Goal: Task Accomplishment & Management: Manage account settings

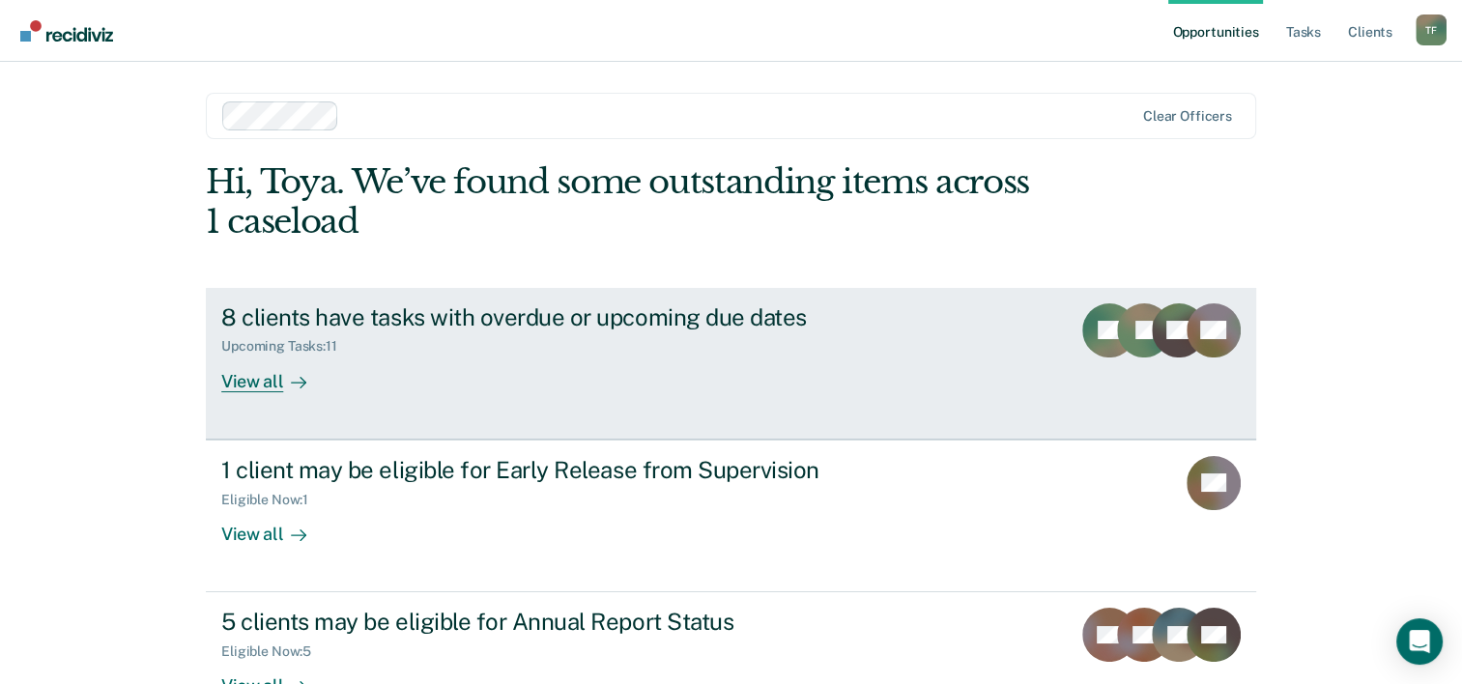
click at [418, 312] on div "8 clients have tasks with overdue or upcoming due dates" at bounding box center [560, 317] width 678 height 28
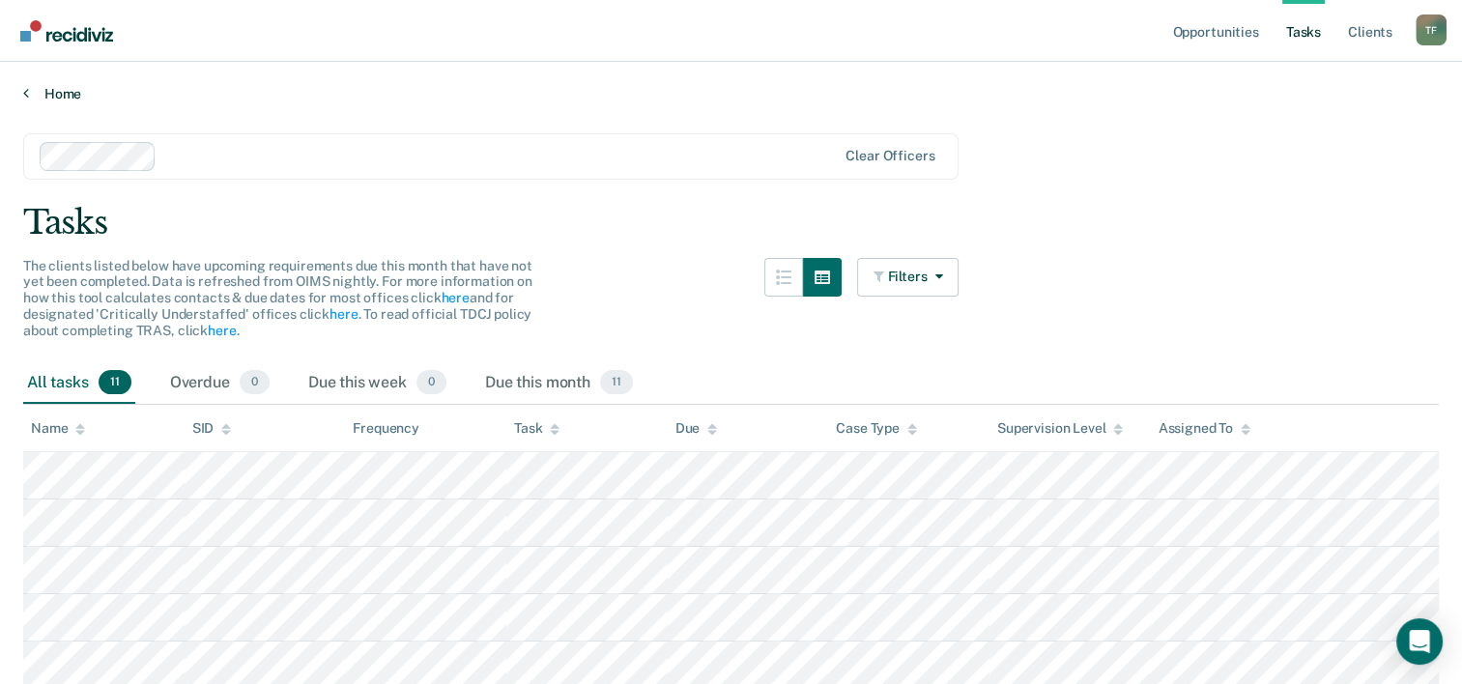
click at [27, 93] on icon at bounding box center [26, 92] width 6 height 15
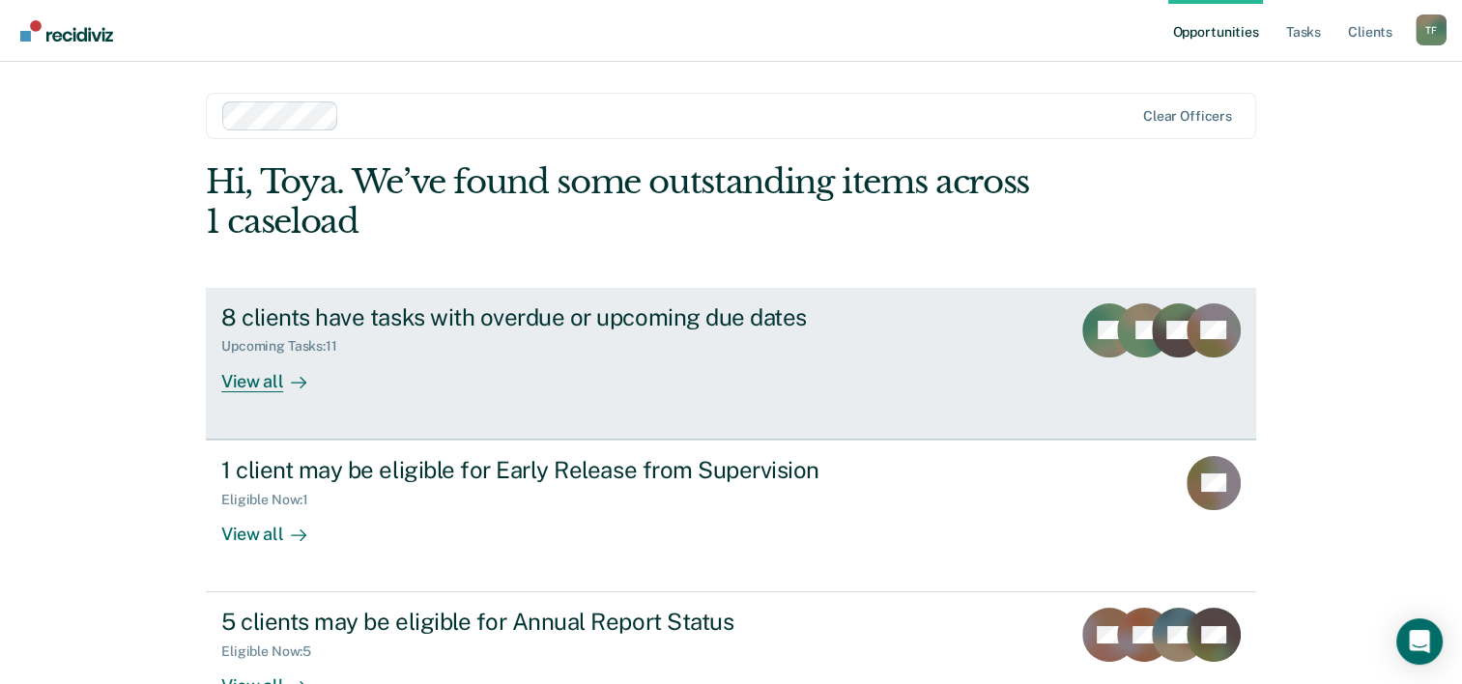
click at [259, 387] on div "View all" at bounding box center [275, 374] width 108 height 38
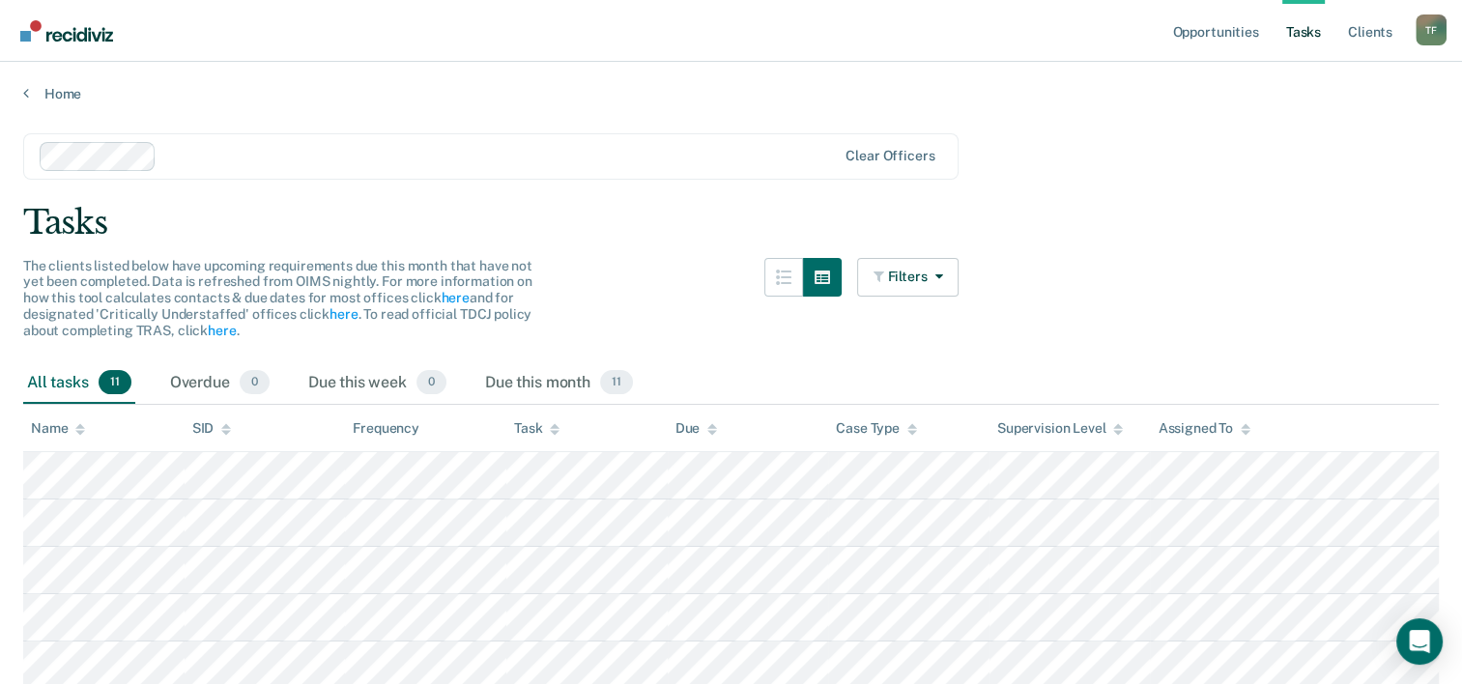
click at [13, 85] on div "Home" at bounding box center [731, 82] width 1462 height 41
click at [36, 93] on link "Home" at bounding box center [731, 93] width 1416 height 17
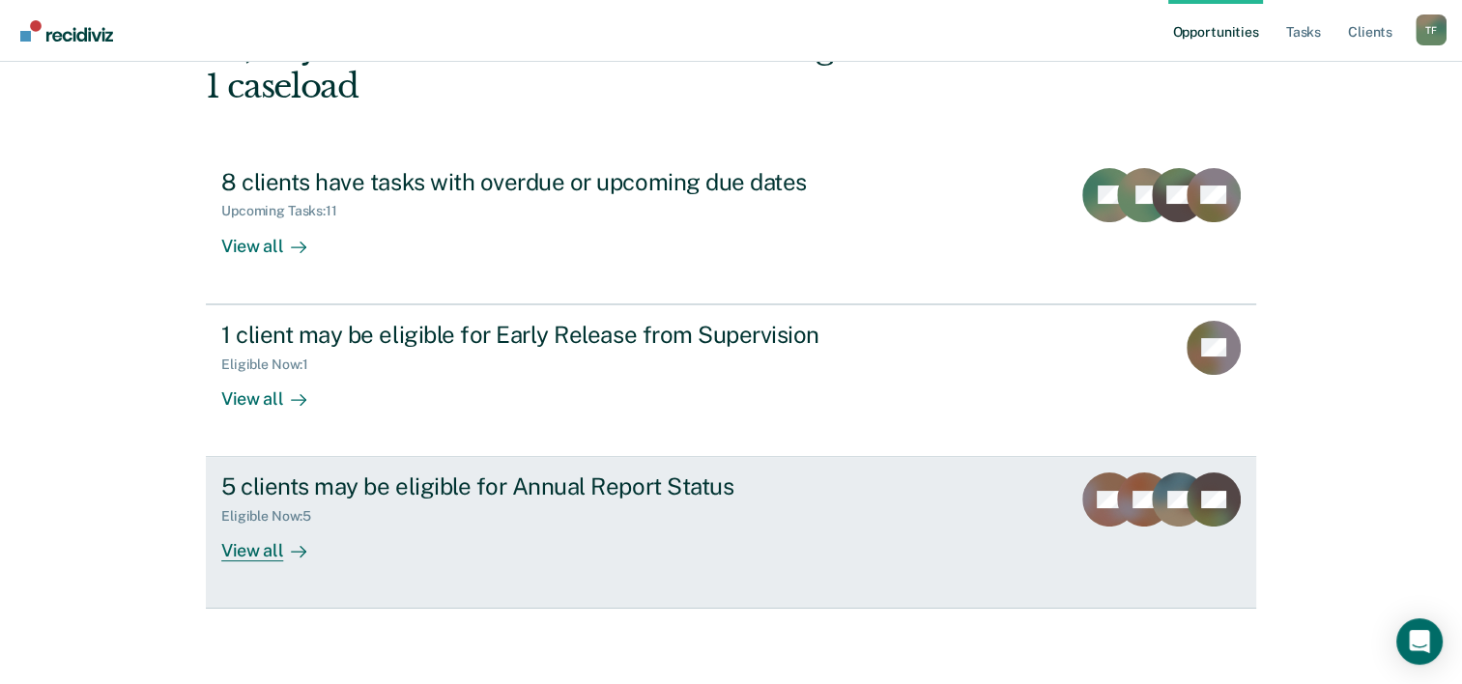
scroll to position [136, 0]
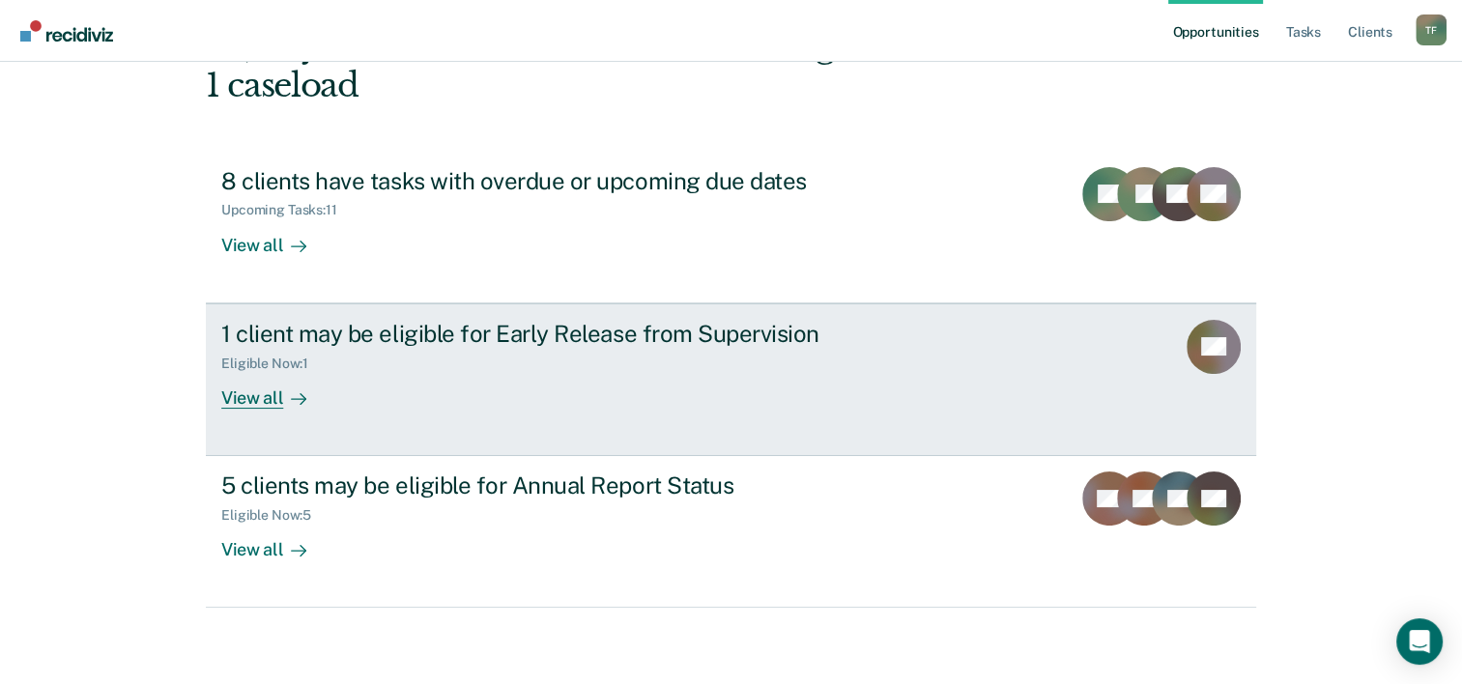
click at [252, 397] on div "View all" at bounding box center [275, 390] width 108 height 38
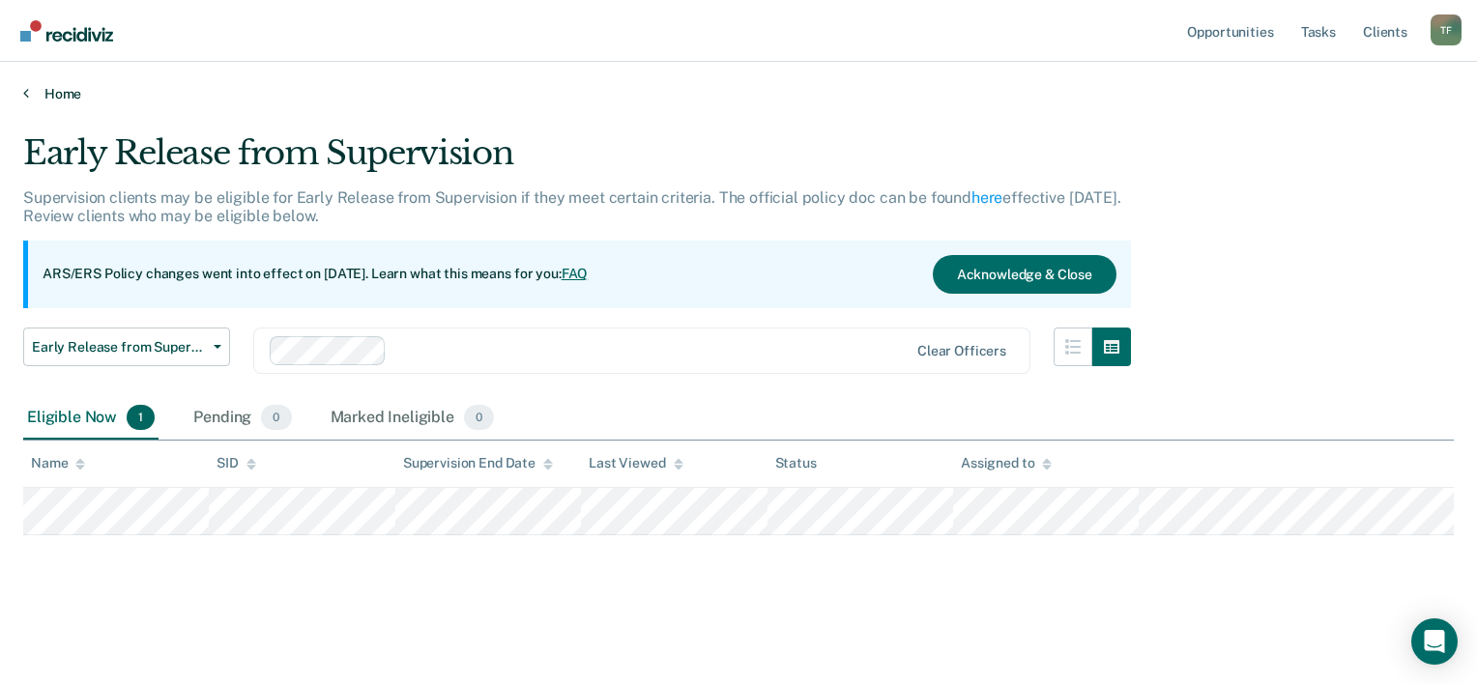
click at [33, 93] on link "Home" at bounding box center [738, 93] width 1430 height 17
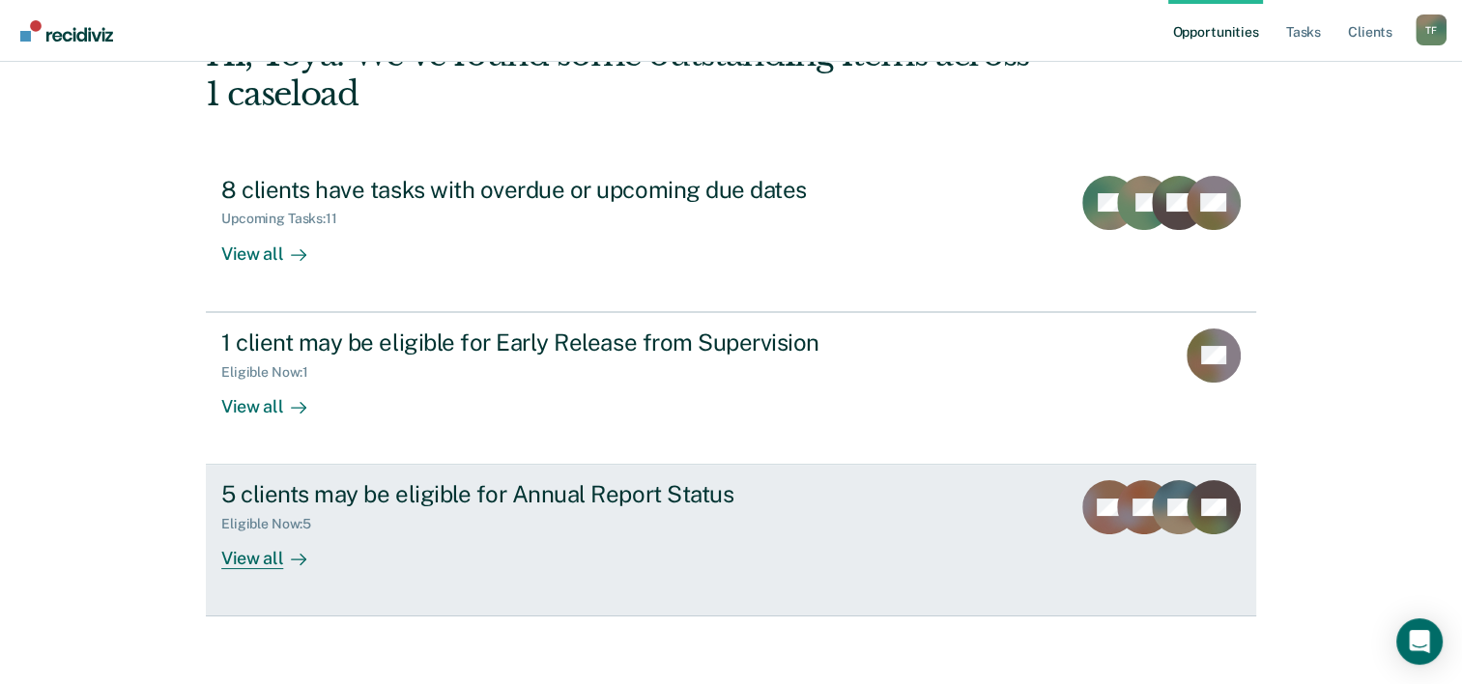
scroll to position [136, 0]
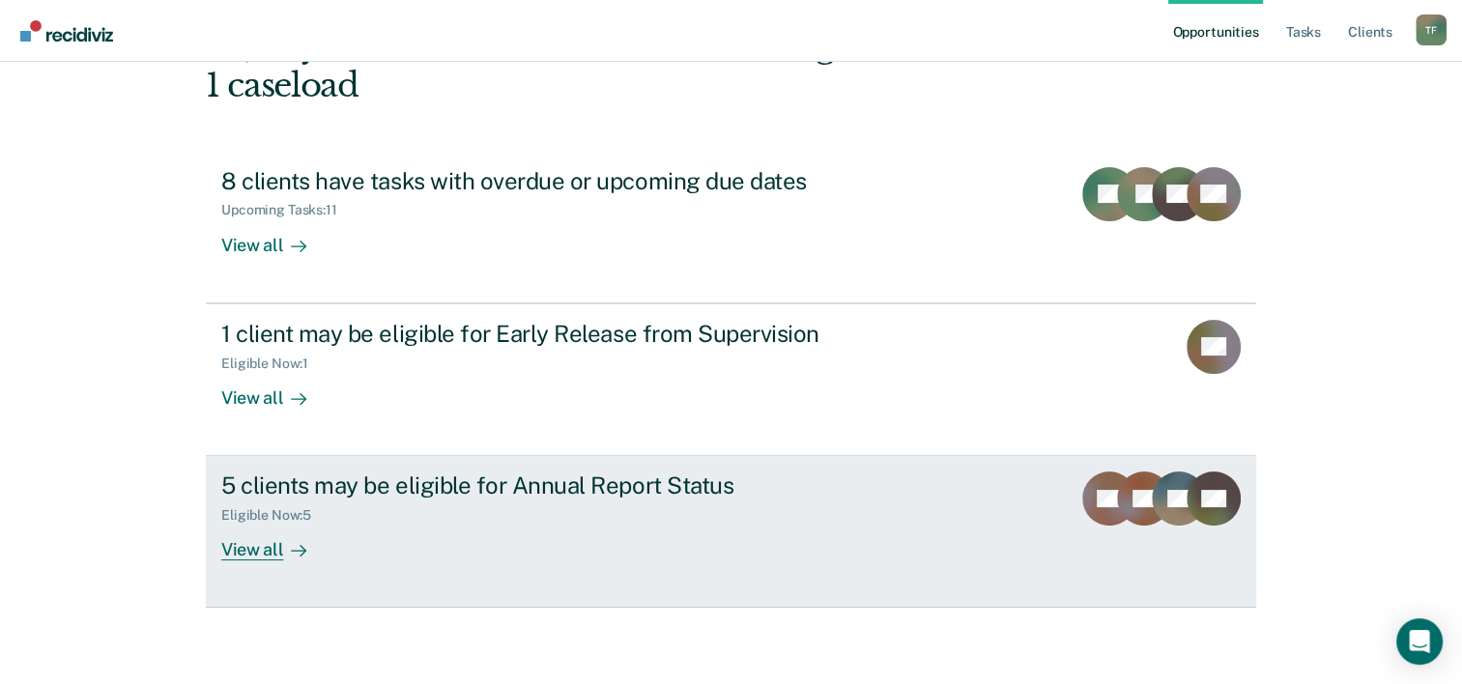
click at [256, 545] on div "View all" at bounding box center [275, 543] width 108 height 38
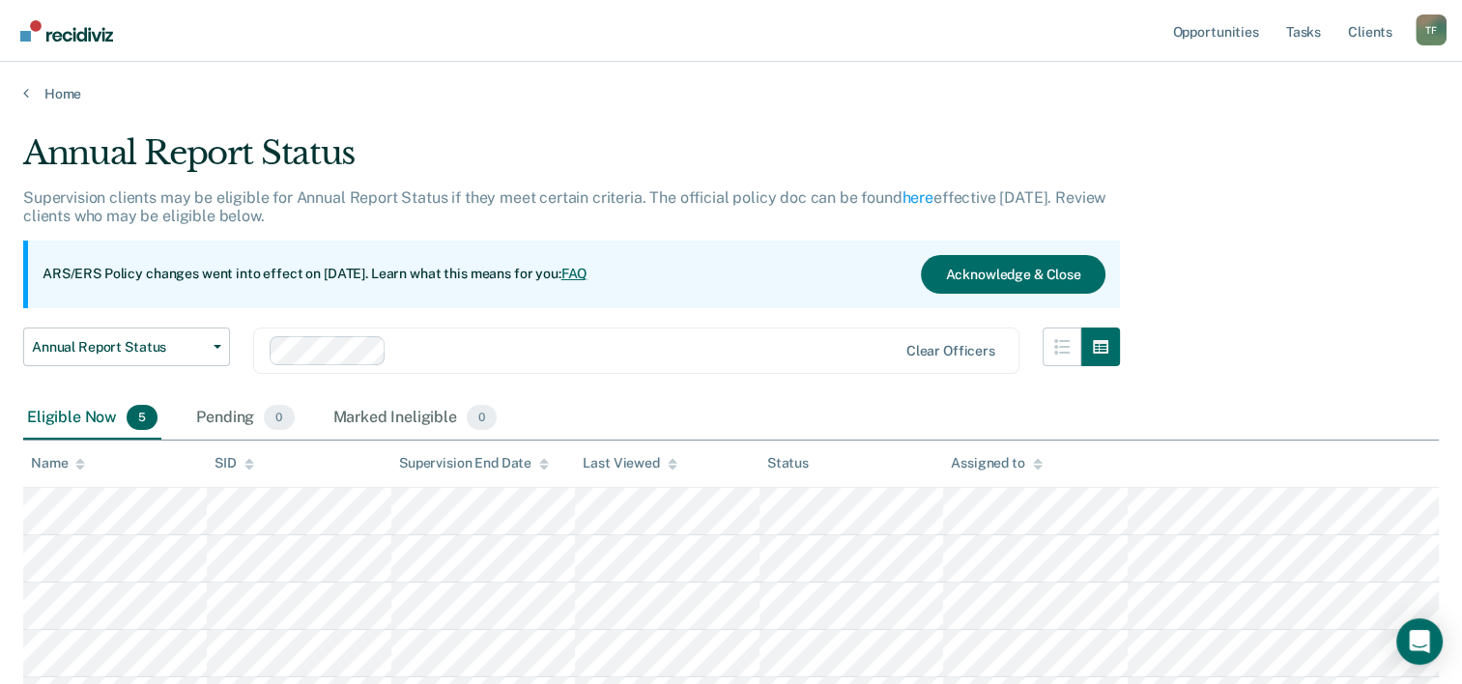
click at [19, 96] on div "Home" at bounding box center [731, 82] width 1462 height 41
click at [31, 97] on link "Home" at bounding box center [731, 93] width 1416 height 17
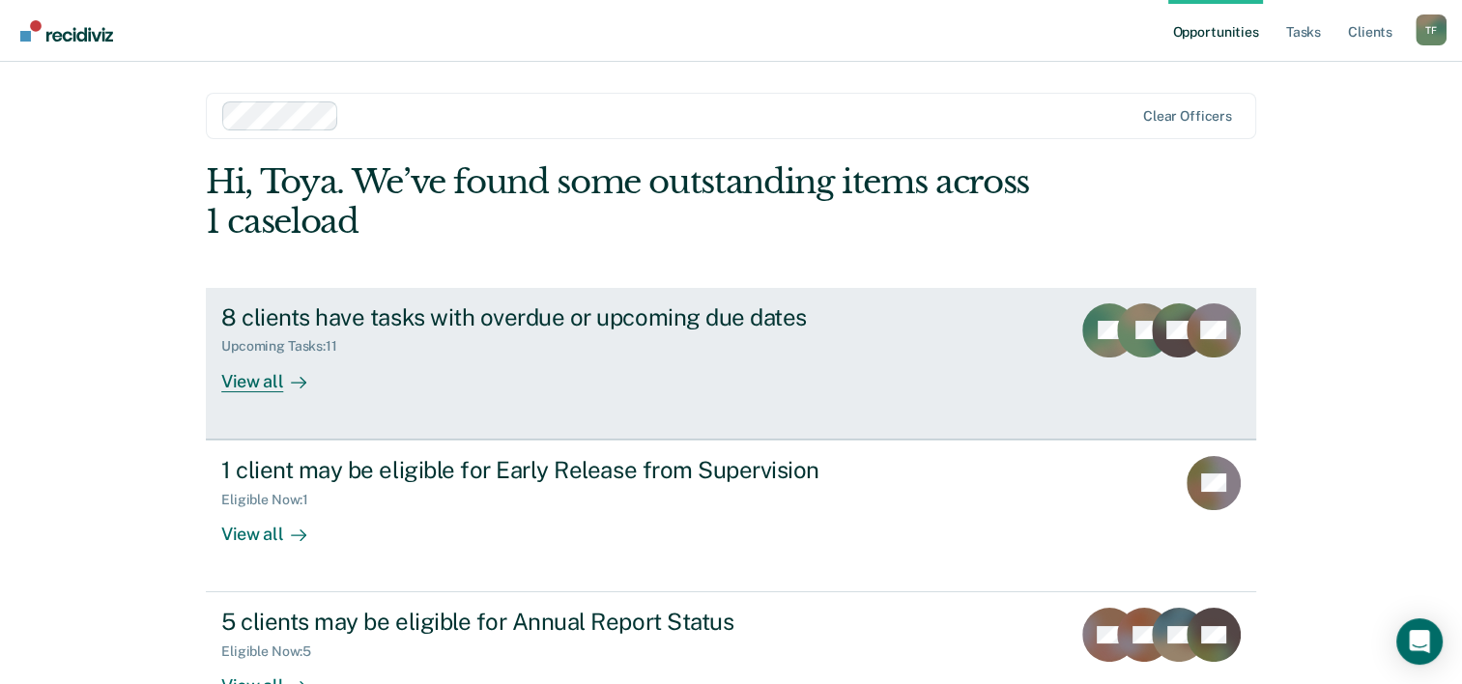
click at [270, 386] on div "View all" at bounding box center [275, 374] width 108 height 38
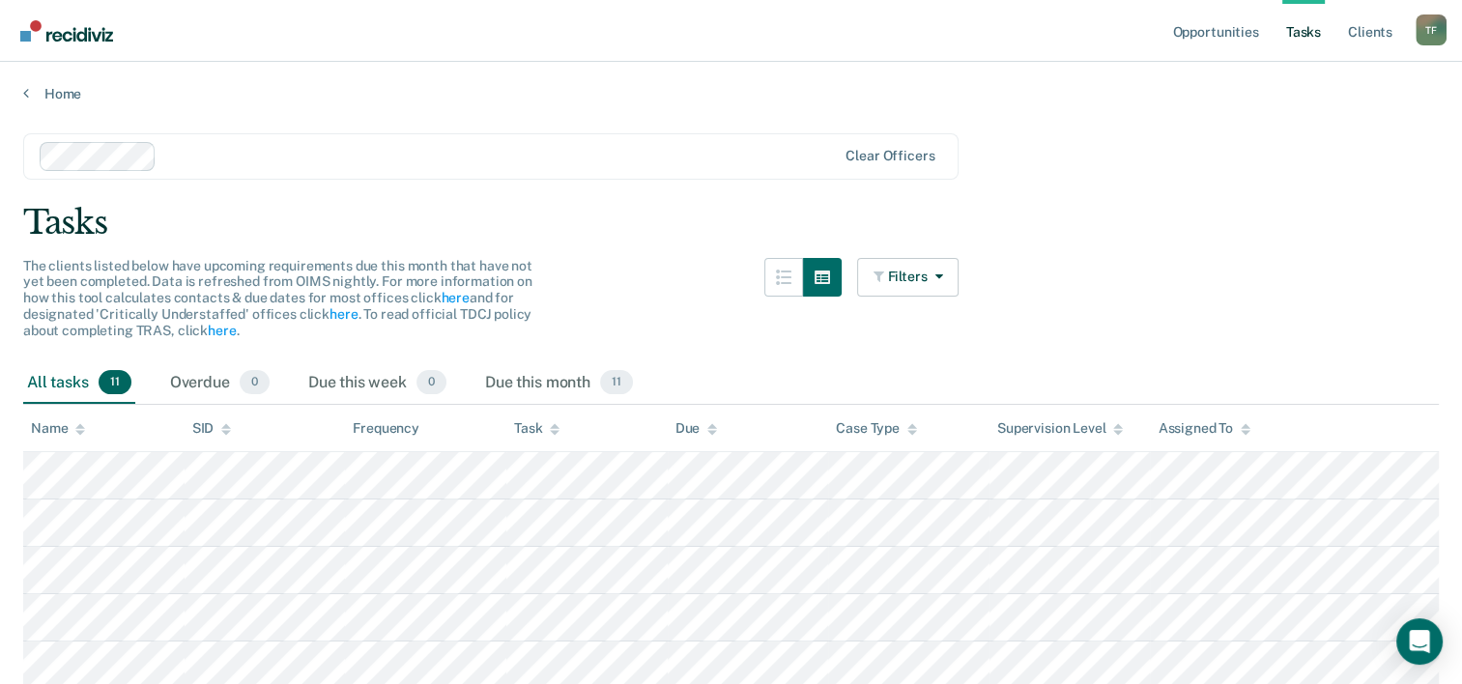
click at [18, 93] on div "Home" at bounding box center [731, 82] width 1462 height 41
click at [28, 89] on link "Home" at bounding box center [731, 93] width 1416 height 17
